Goal: Task Accomplishment & Management: Use online tool/utility

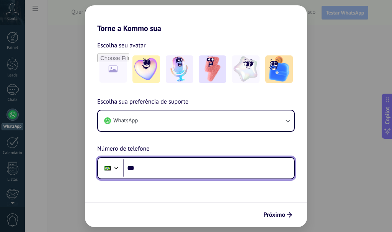
click at [175, 167] on input "***" at bounding box center [208, 169] width 171 height 18
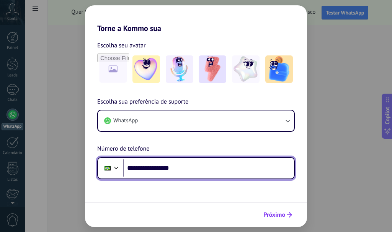
type input "**********"
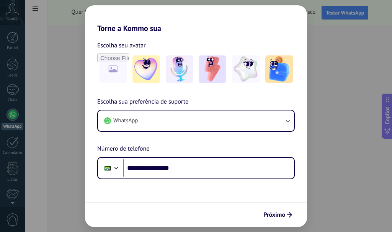
drag, startPoint x: 288, startPoint y: 219, endPoint x: 264, endPoint y: 203, distance: 28.6
click at [287, 219] on button "Próximo" at bounding box center [278, 215] width 36 height 13
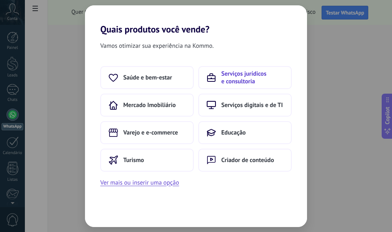
click at [237, 78] on span "Serviços jurídicos e consultoria" at bounding box center [252, 77] width 62 height 15
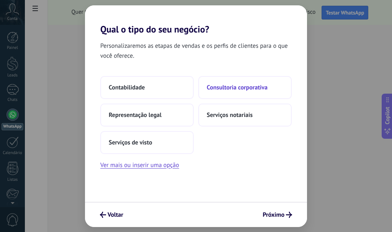
click at [235, 90] on span "Consultoria corporativa" at bounding box center [237, 88] width 61 height 8
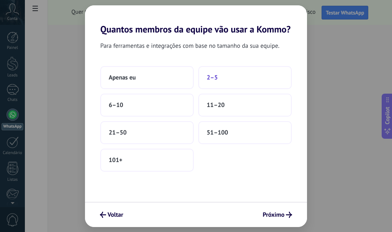
click at [209, 77] on span "2–5" at bounding box center [212, 78] width 11 height 8
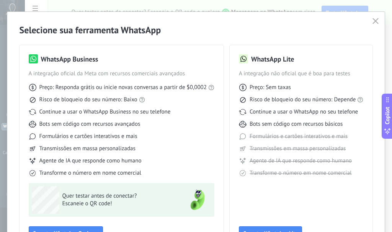
scroll to position [41, 0]
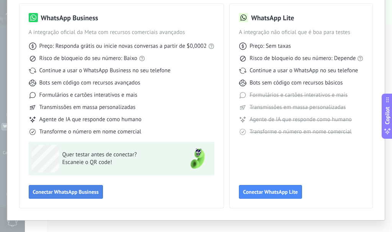
click at [83, 193] on span "Conectar WhatsApp Business" at bounding box center [66, 192] width 66 height 5
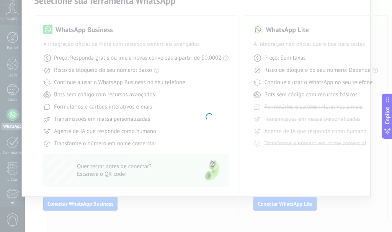
scroll to position [29, 0]
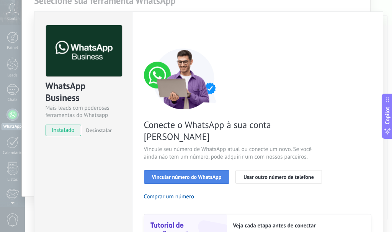
click at [209, 175] on span "Vincular número do WhatsApp" at bounding box center [187, 177] width 70 height 5
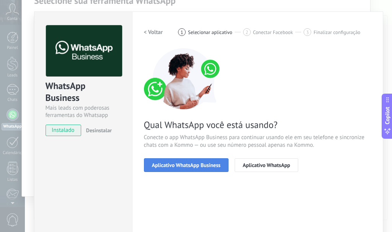
click at [210, 164] on span "Aplicativo WhatsApp Business" at bounding box center [186, 165] width 69 height 5
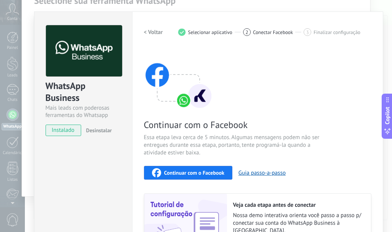
click at [204, 172] on span "Continuar com o Facebook" at bounding box center [194, 172] width 60 height 5
click at [23, 35] on div "Selecione sua ferramenta WhatsApp WhatsApp Business A integração oficial da Met…" at bounding box center [196, 107] width 348 height 250
click at [200, 169] on div "Continuar com o Facebook" at bounding box center [188, 172] width 72 height 9
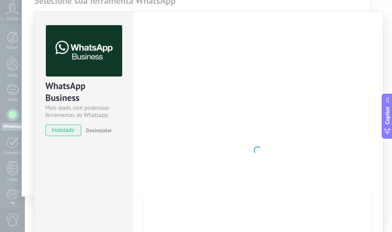
click at [99, 156] on div "WhatsApp Business Mais leads com poderosas ferramentas do Whatsapp instalado De…" at bounding box center [83, 150] width 98 height 278
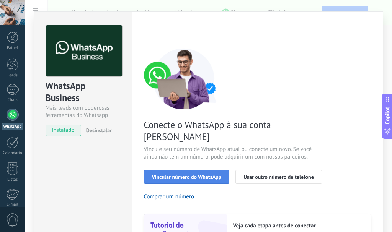
click at [213, 175] on span "Vincular número do WhatsApp" at bounding box center [187, 177] width 70 height 5
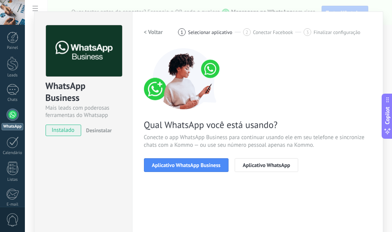
click at [213, 166] on span "Aplicativo WhatsApp Business" at bounding box center [186, 165] width 69 height 5
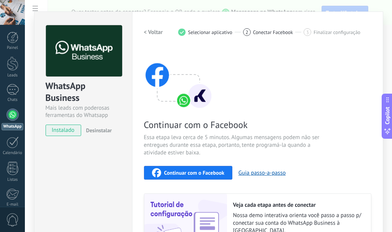
click at [203, 173] on span "Continuar com o Facebook" at bounding box center [194, 172] width 60 height 5
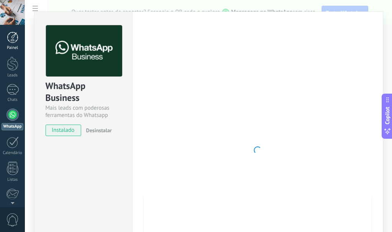
click at [15, 40] on div at bounding box center [12, 37] width 11 height 11
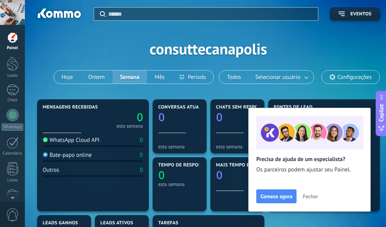
click at [311, 197] on span "Fechar" at bounding box center [310, 195] width 15 height 5
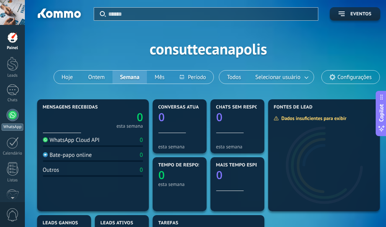
click at [10, 114] on div at bounding box center [13, 115] width 12 height 12
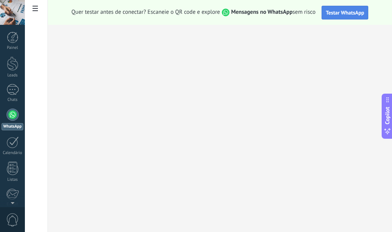
click at [339, 13] on span "Testar WhatsApp" at bounding box center [345, 12] width 38 height 7
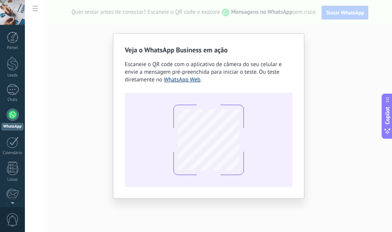
click at [179, 82] on link "WhatsApp Web" at bounding box center [182, 79] width 37 height 7
click at [180, 80] on link "WhatsApp Web" at bounding box center [182, 79] width 37 height 7
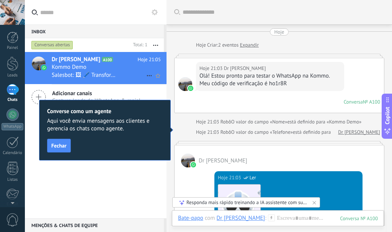
scroll to position [11, 0]
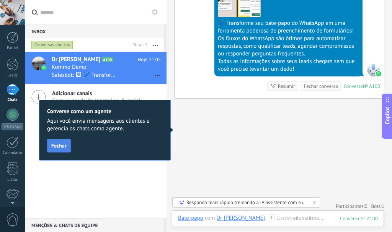
click at [64, 150] on button "Fechar" at bounding box center [59, 146] width 24 height 14
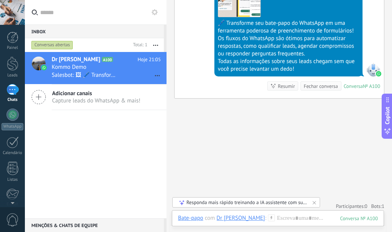
click at [60, 46] on div "Conversas abertas" at bounding box center [52, 45] width 42 height 9
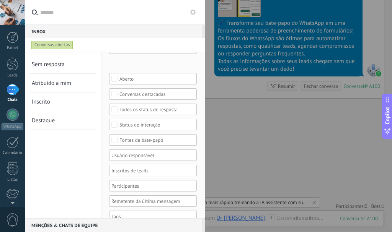
scroll to position [0, 0]
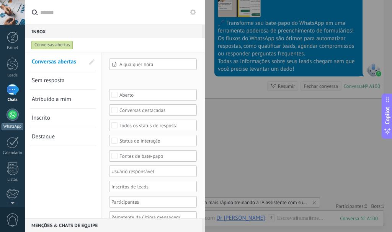
click at [11, 109] on div at bounding box center [13, 115] width 12 height 12
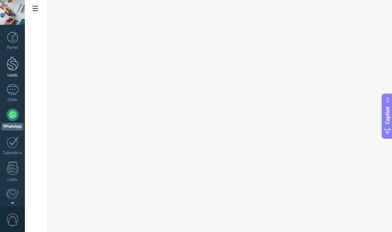
click at [11, 65] on div at bounding box center [12, 64] width 11 height 14
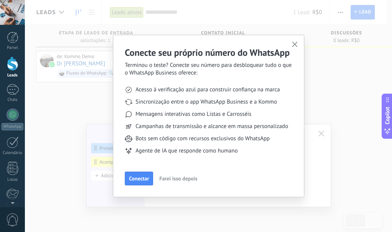
click at [294, 47] on span "button" at bounding box center [295, 45] width 6 height 7
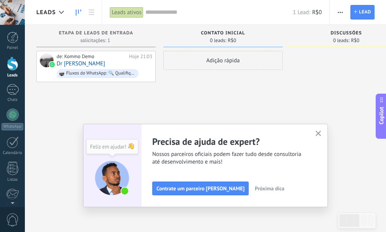
click at [319, 133] on icon "button" at bounding box center [319, 134] width 6 height 6
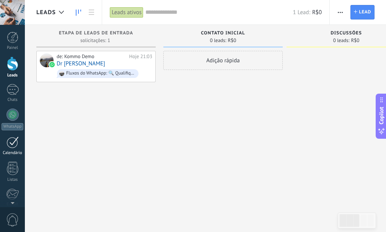
click at [11, 146] on div at bounding box center [13, 143] width 12 height 12
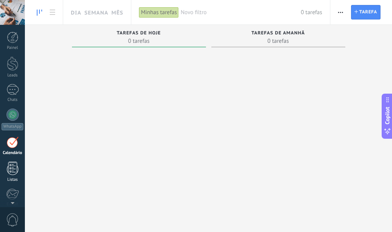
click at [13, 169] on div at bounding box center [12, 168] width 11 height 13
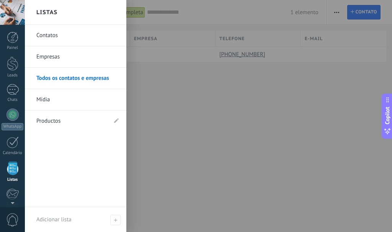
click at [56, 34] on link "Contatos" at bounding box center [77, 35] width 82 height 21
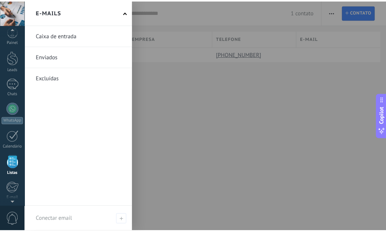
scroll to position [86, 0]
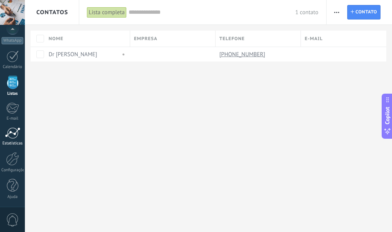
click at [20, 133] on div at bounding box center [12, 132] width 15 height 11
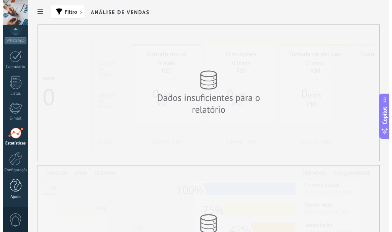
scroll to position [115, 0]
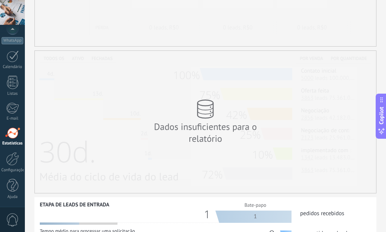
click at [14, 216] on span "0" at bounding box center [12, 220] width 13 height 13
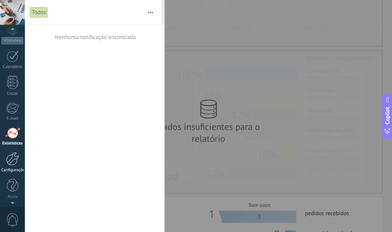
scroll to position [0, 0]
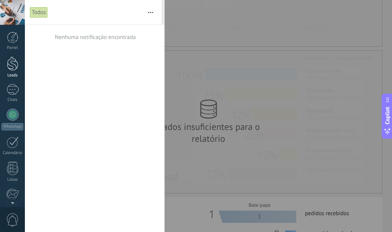
click at [13, 65] on div at bounding box center [12, 64] width 11 height 14
